Goal: Navigation & Orientation: Find specific page/section

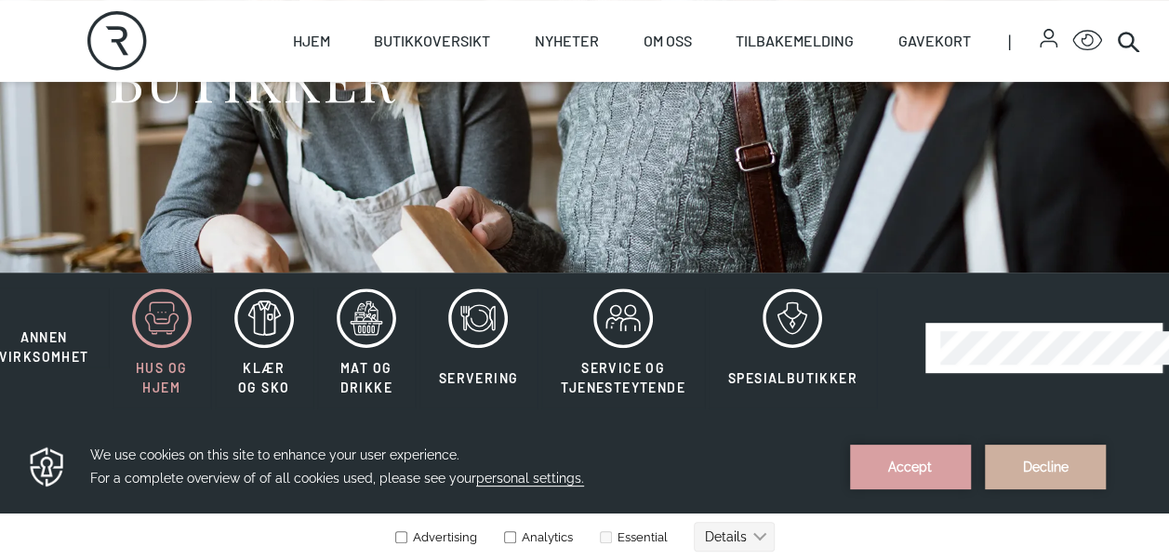
scroll to position [279, 0]
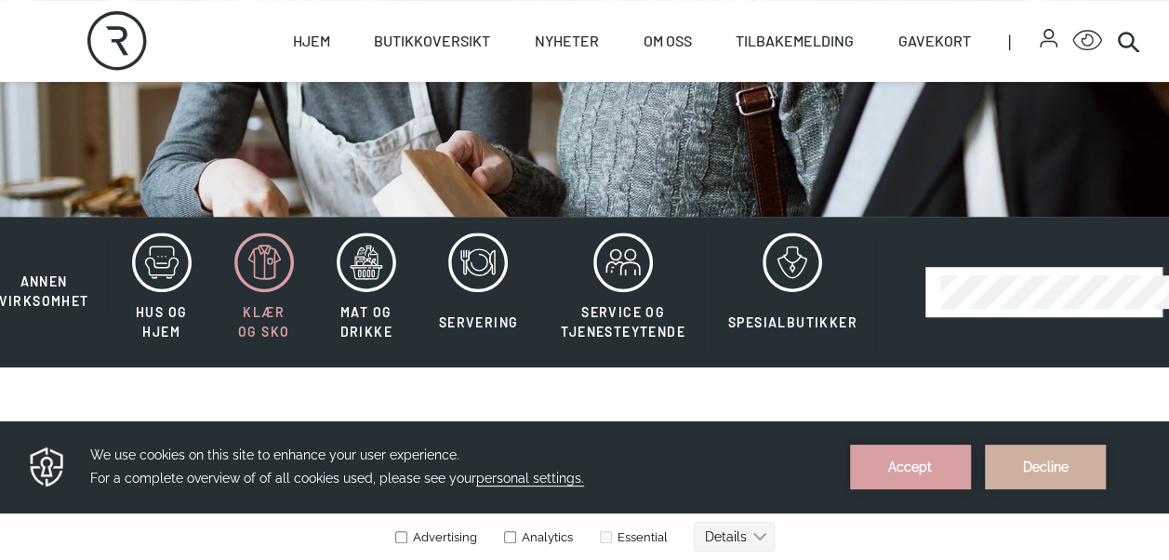
click at [261, 260] on icon at bounding box center [264, 263] width 60 height 60
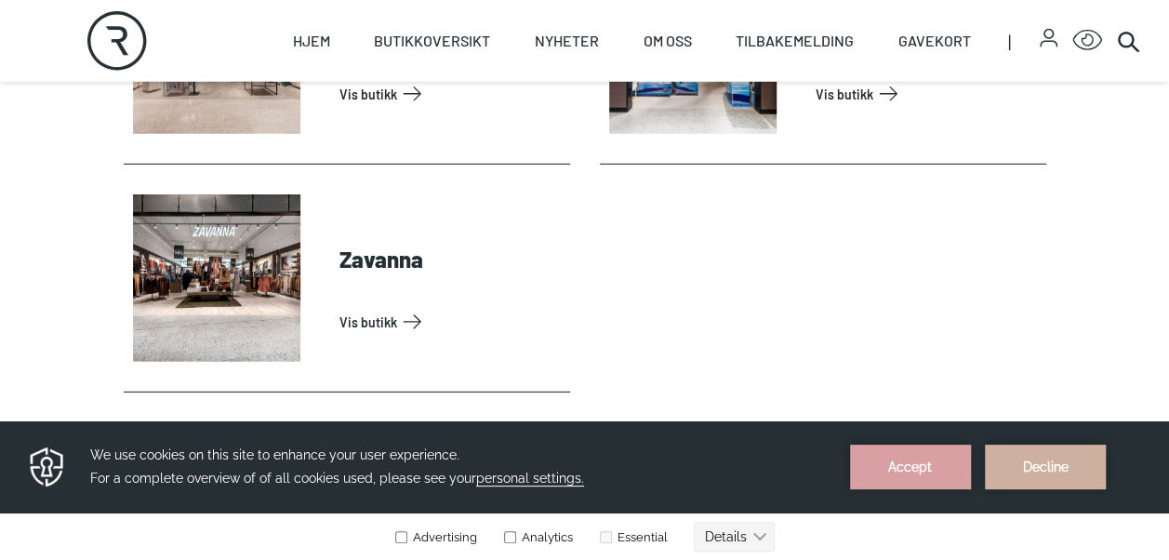
scroll to position [6140, 0]
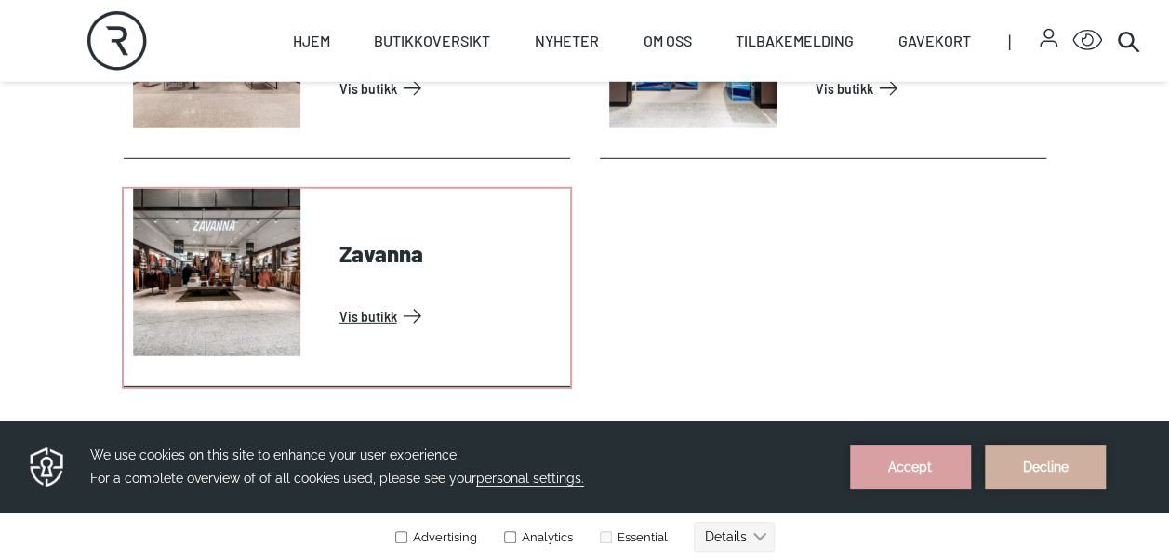
click at [375, 301] on link "Vis butikk" at bounding box center [451, 316] width 223 height 30
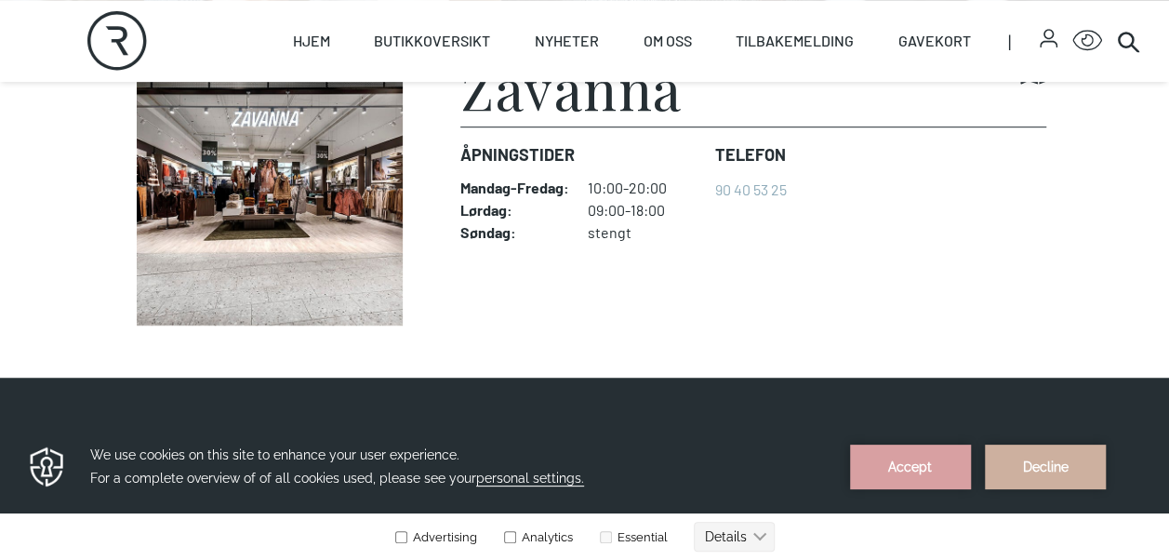
scroll to position [465, 0]
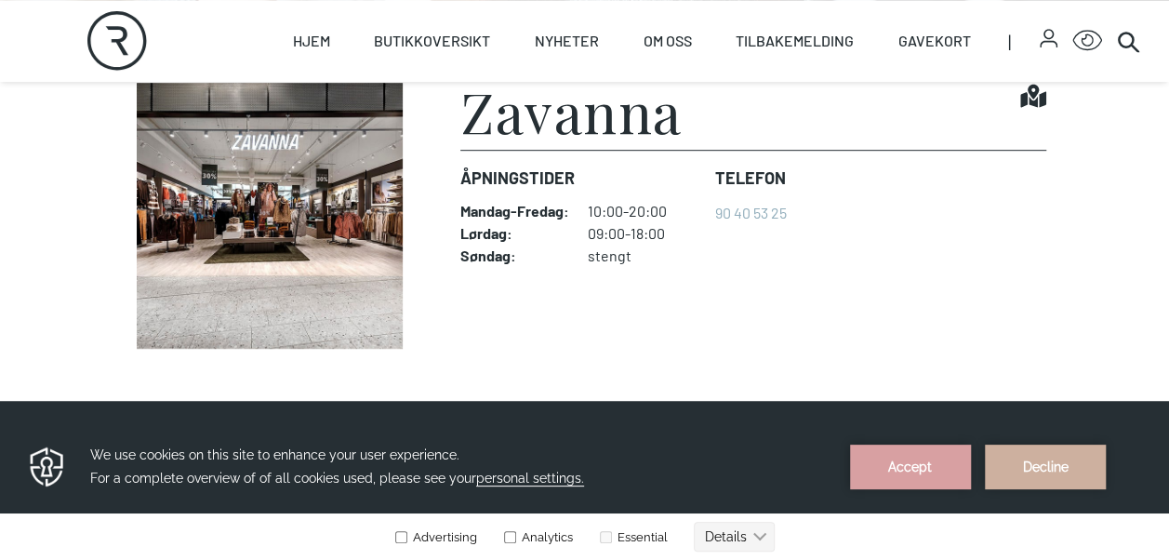
click at [320, 225] on img at bounding box center [270, 216] width 293 height 266
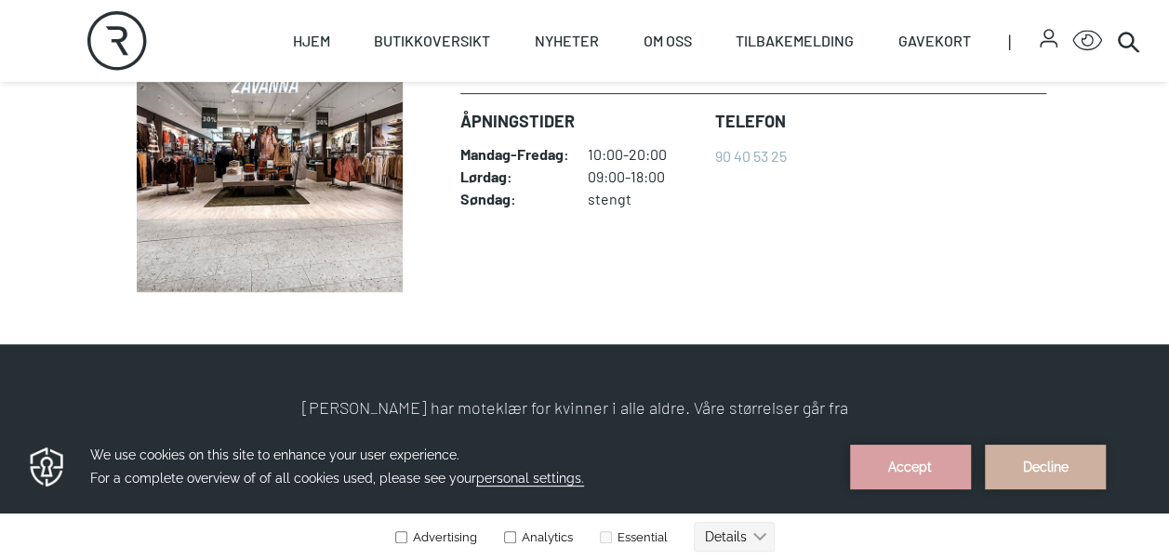
scroll to position [490, 0]
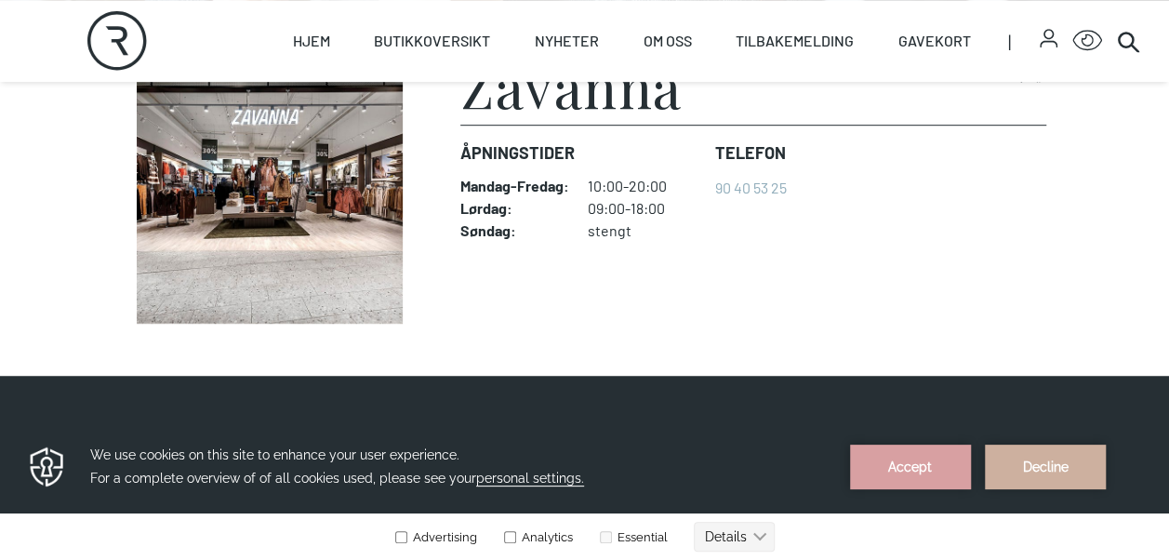
click at [305, 193] on img at bounding box center [270, 191] width 293 height 266
click at [541, 108] on h1 "Zavanna" at bounding box center [571, 86] width 222 height 56
click at [352, 186] on img at bounding box center [270, 191] width 293 height 266
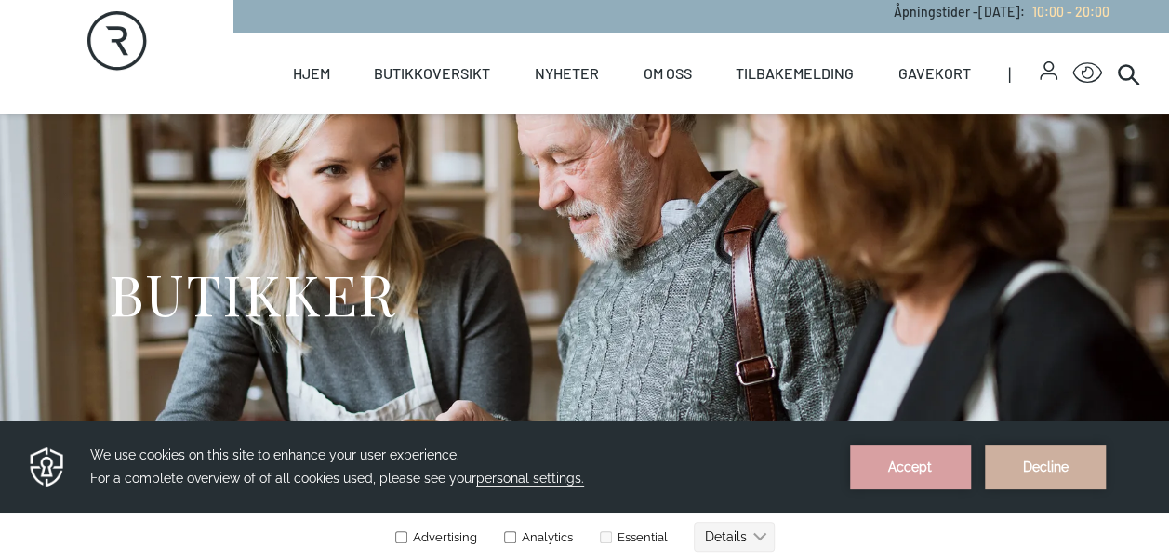
scroll to position [0, 0]
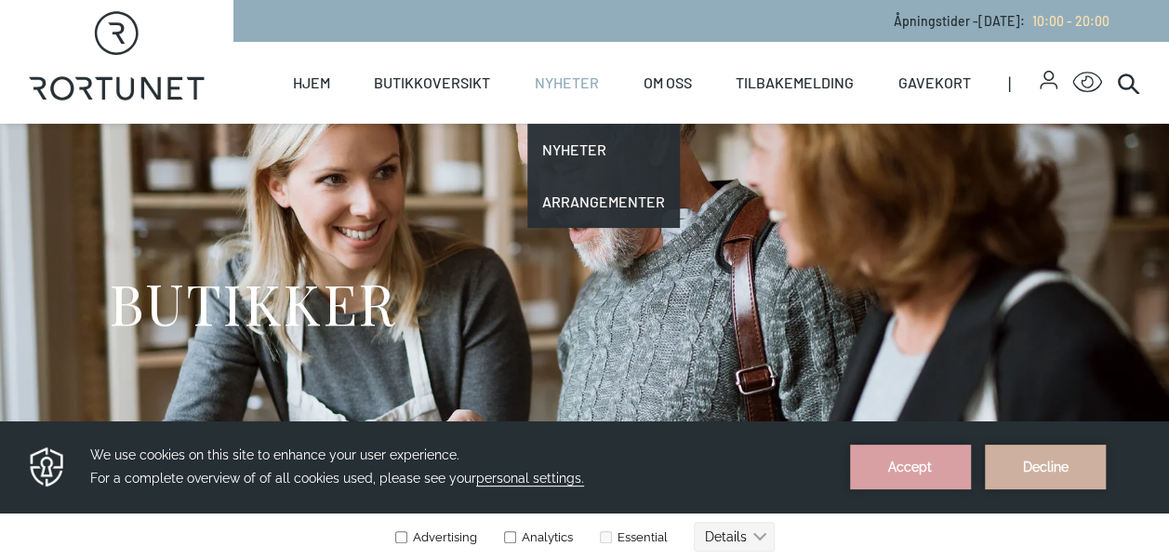
click at [567, 77] on link "Nyheter" at bounding box center [567, 83] width 64 height 82
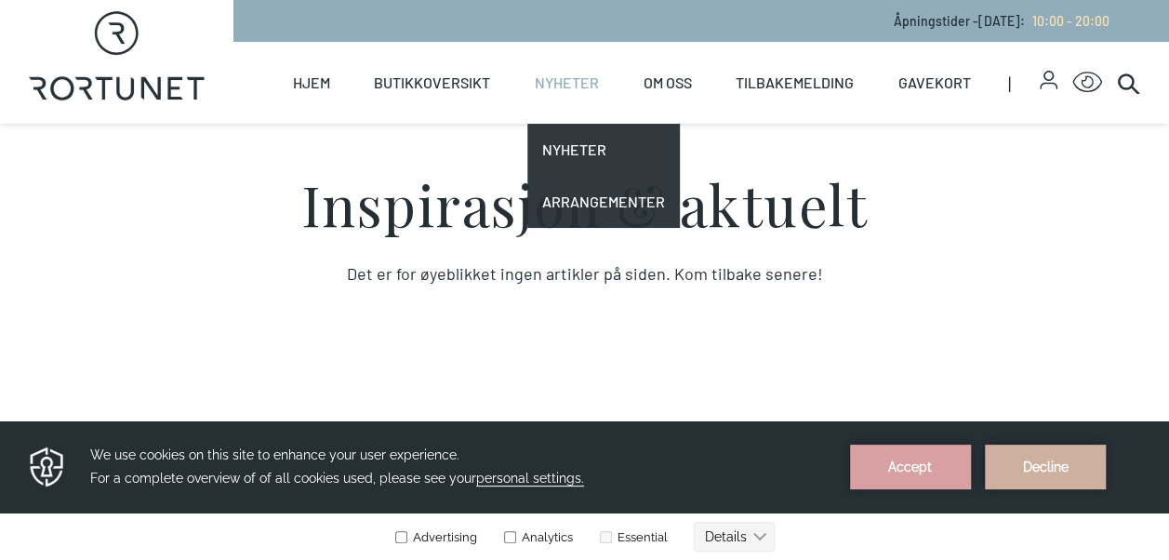
click at [583, 70] on link "Nyheter" at bounding box center [567, 83] width 64 height 82
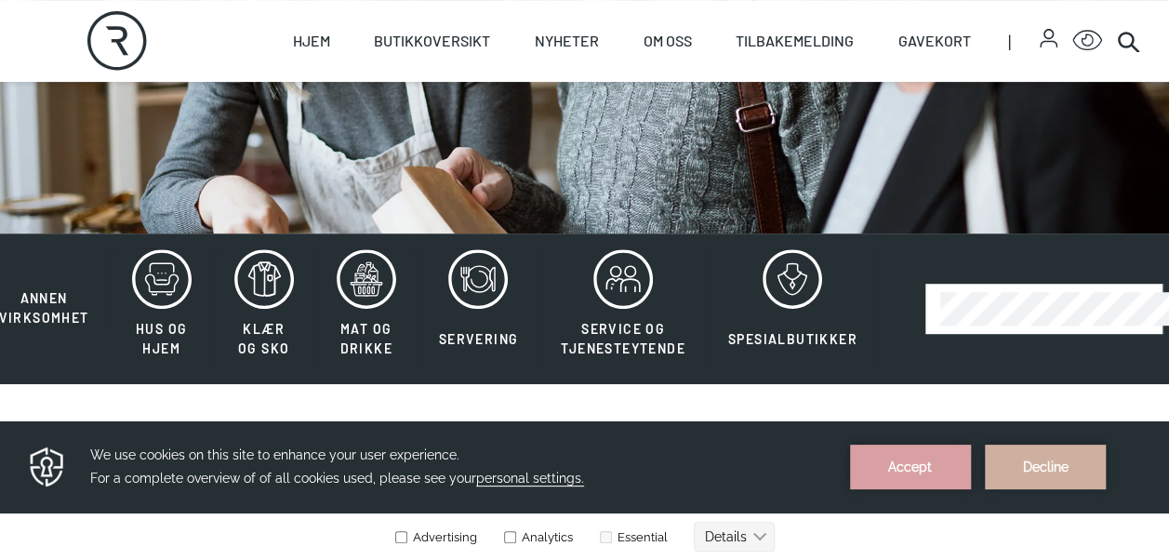
scroll to position [279, 0]
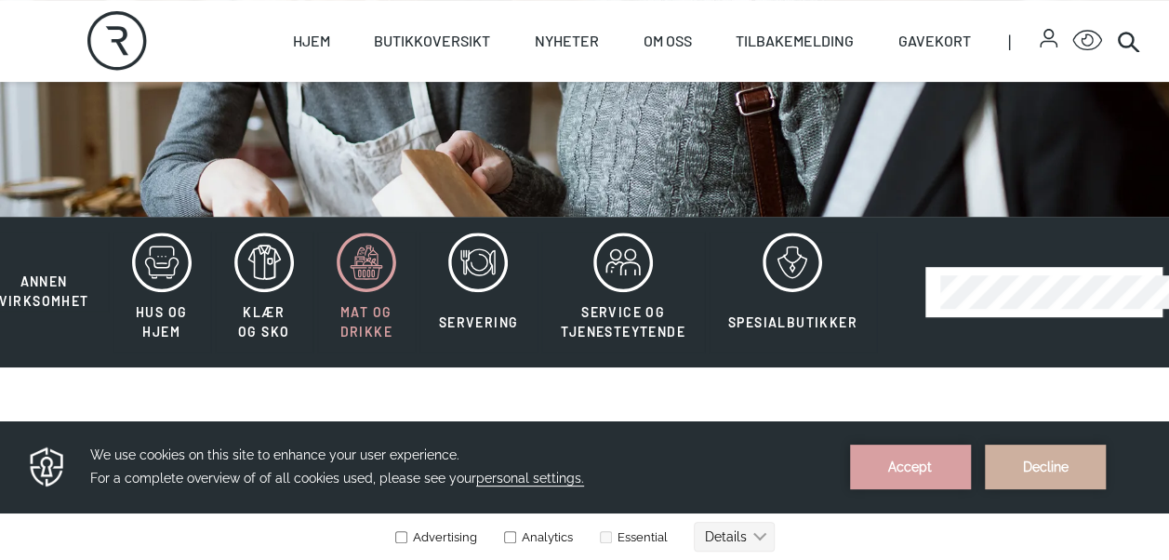
click at [370, 254] on icon at bounding box center [372, 254] width 7 height 1
click at [365, 258] on icon at bounding box center [366, 263] width 33 height 33
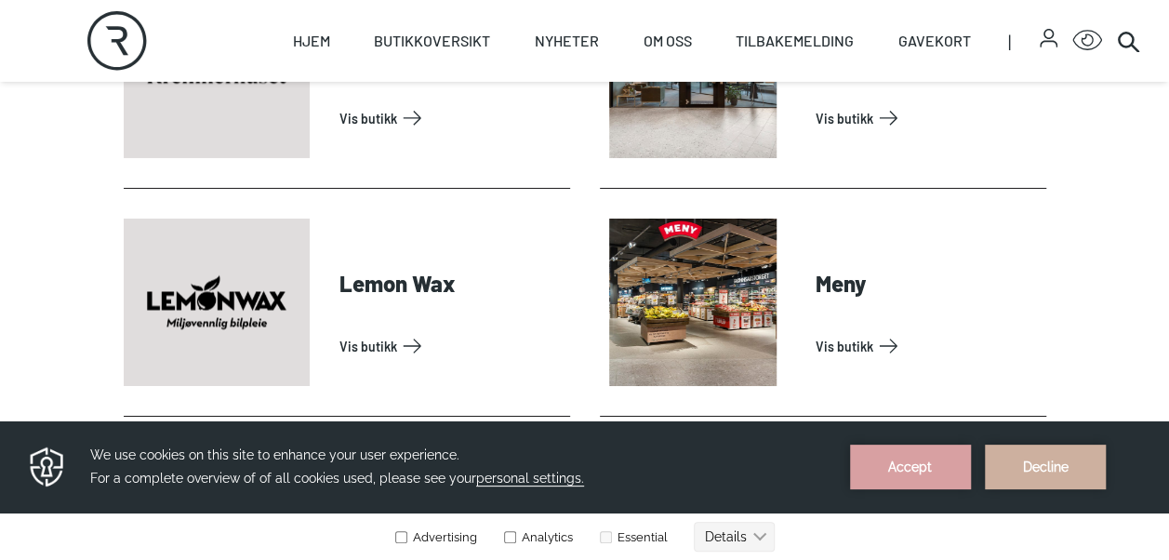
scroll to position [3070, 0]
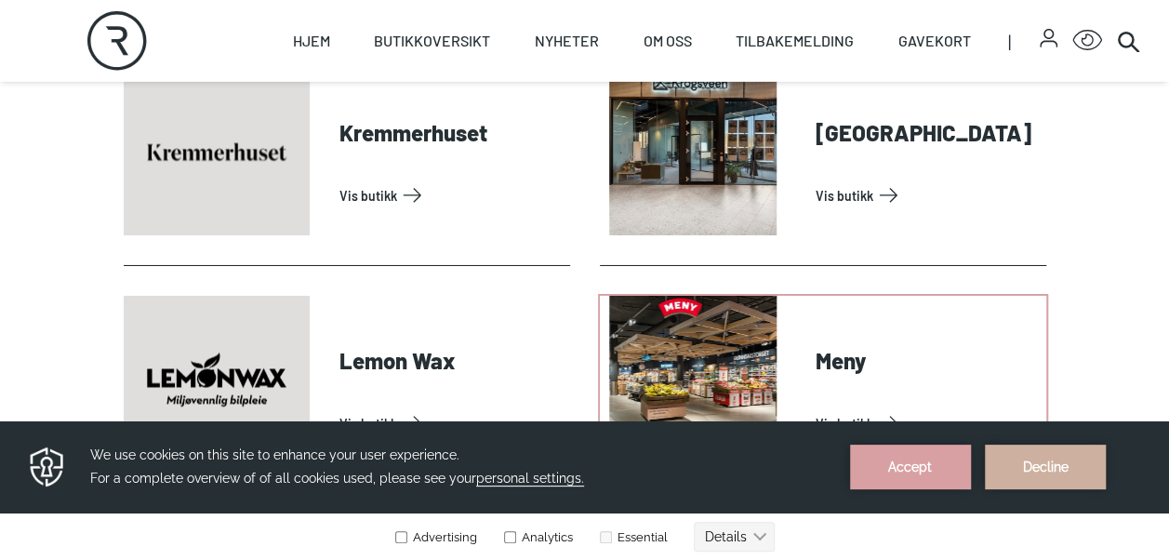
click at [816, 408] on link "Vis butikk" at bounding box center [927, 423] width 223 height 30
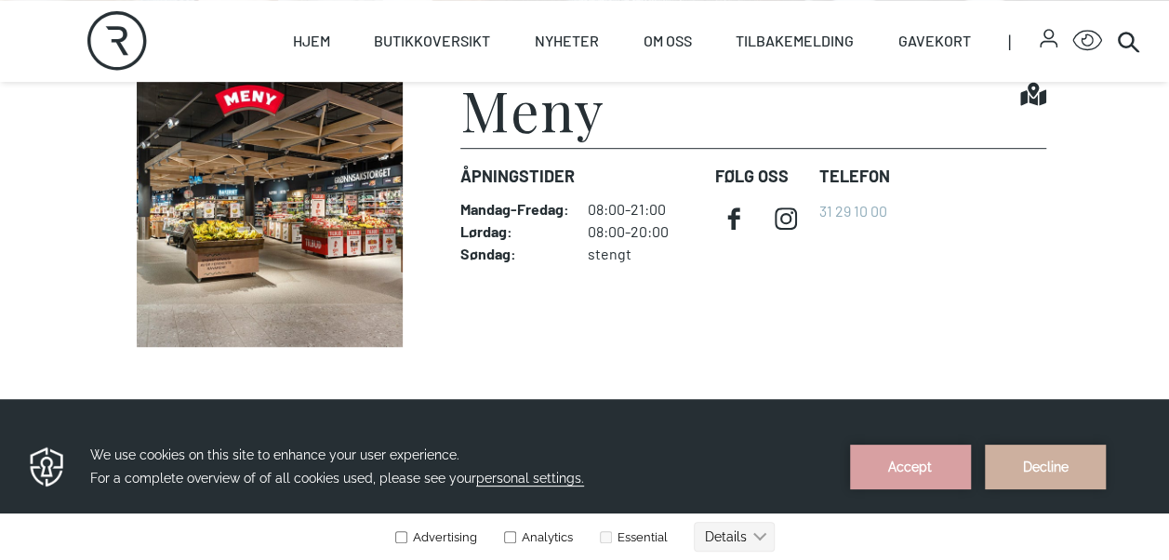
scroll to position [374, 0]
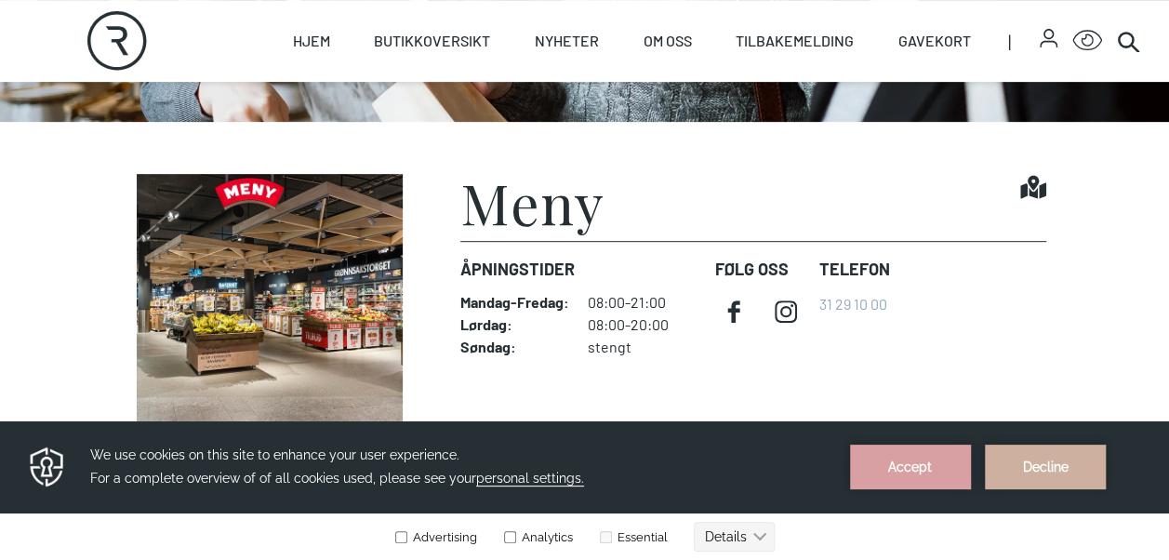
click at [562, 196] on h1 "Meny" at bounding box center [532, 202] width 144 height 56
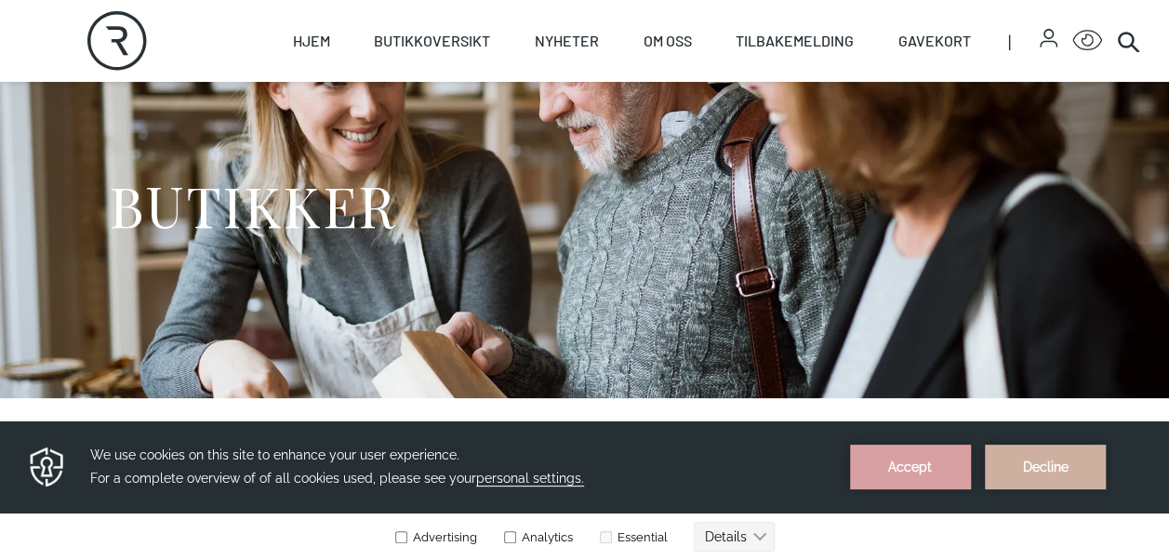
scroll to position [2, 0]
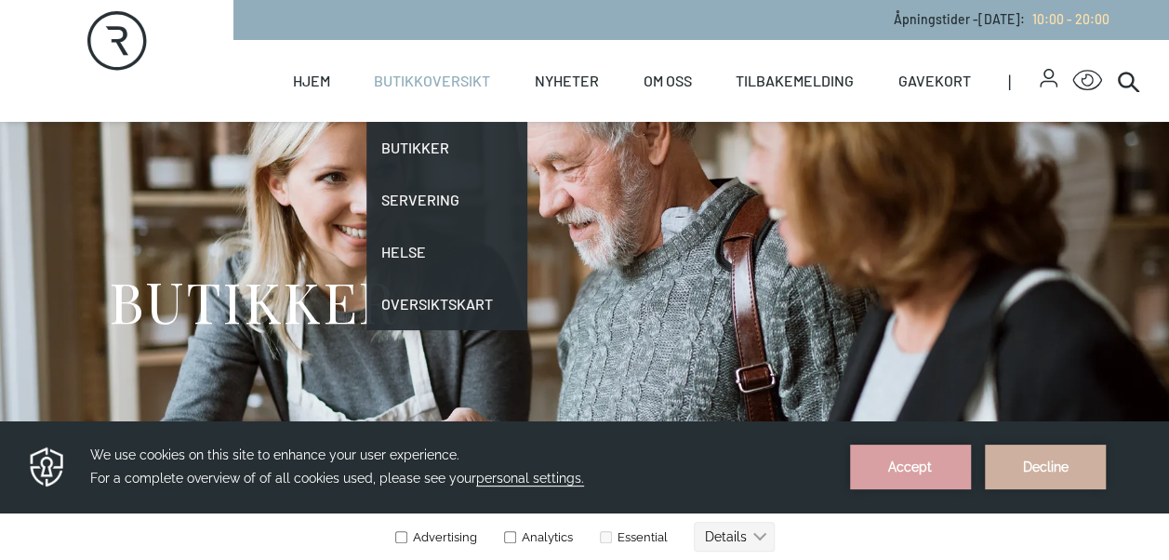
click at [442, 79] on link "Butikkoversikt" at bounding box center [432, 81] width 116 height 82
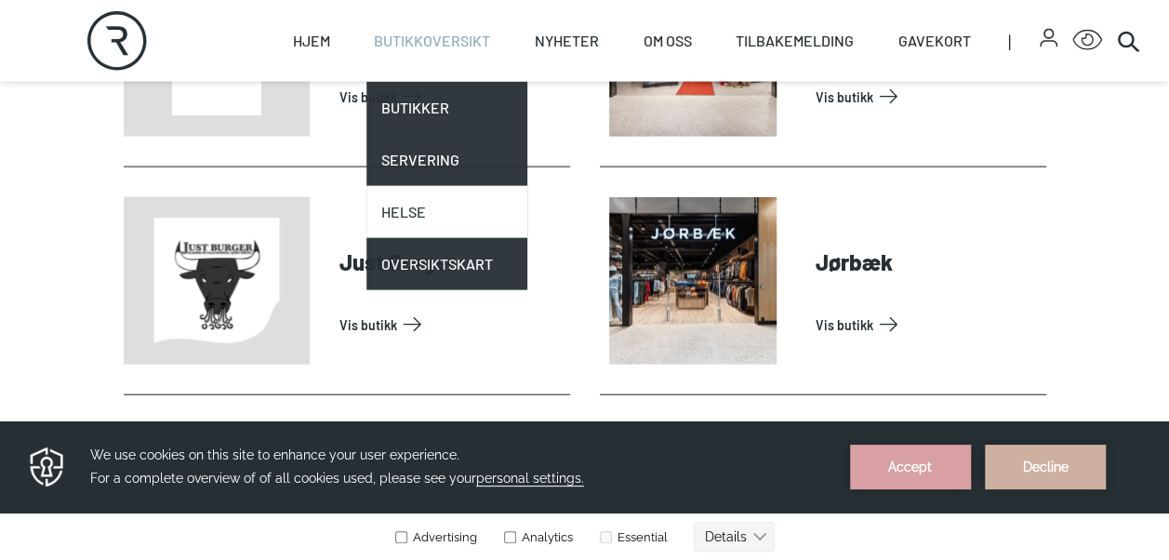
scroll to position [2047, 0]
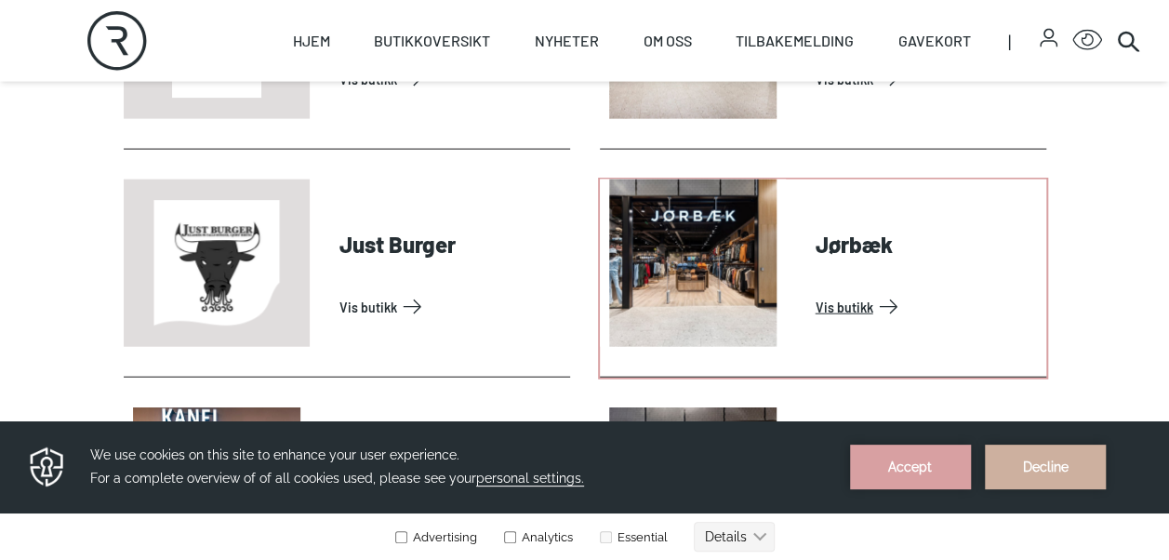
click at [816, 292] on link "Vis butikk" at bounding box center [927, 307] width 223 height 30
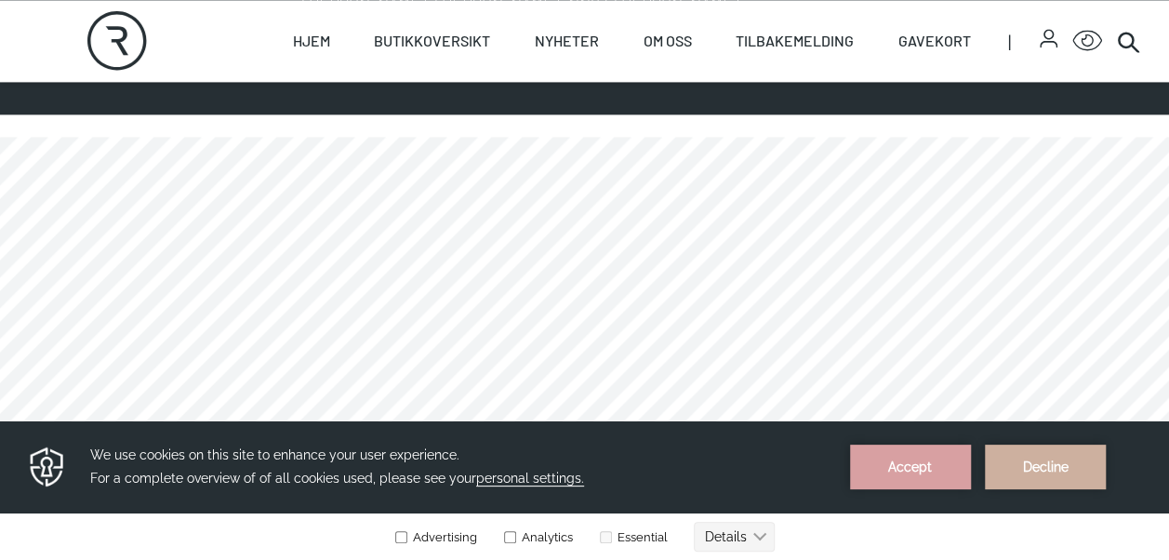
scroll to position [1286, 0]
